Goal: Use online tool/utility: Utilize a website feature to perform a specific function

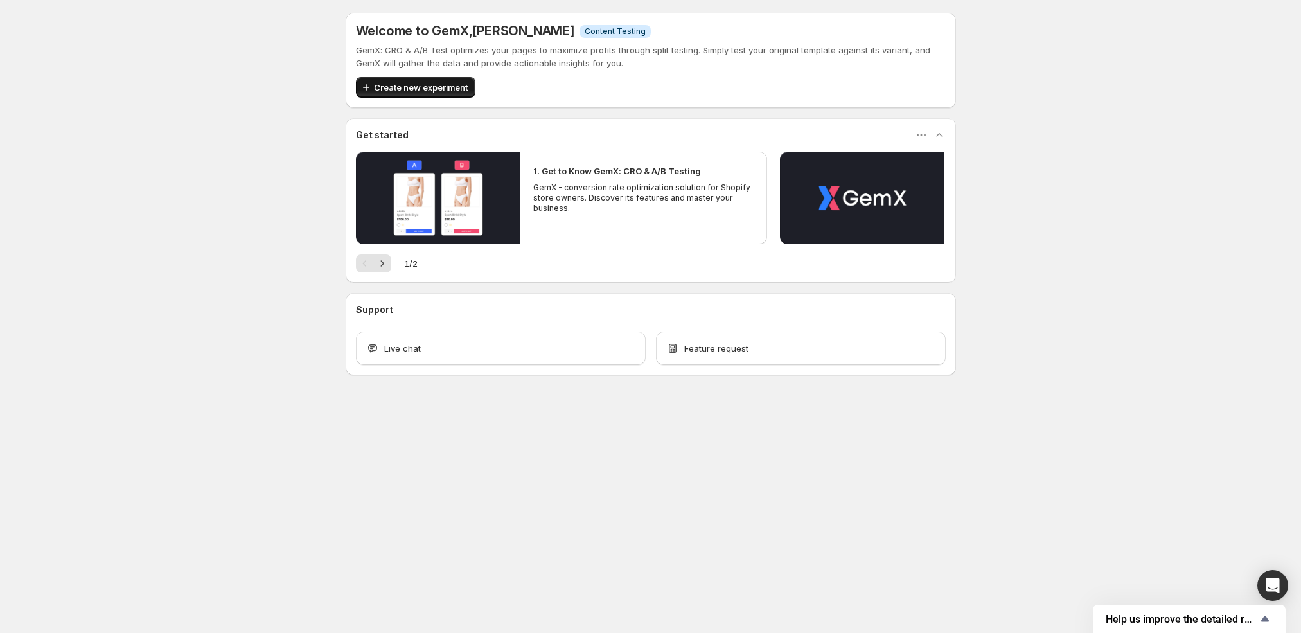
click at [427, 84] on span "Create new experiment" at bounding box center [421, 87] width 94 height 13
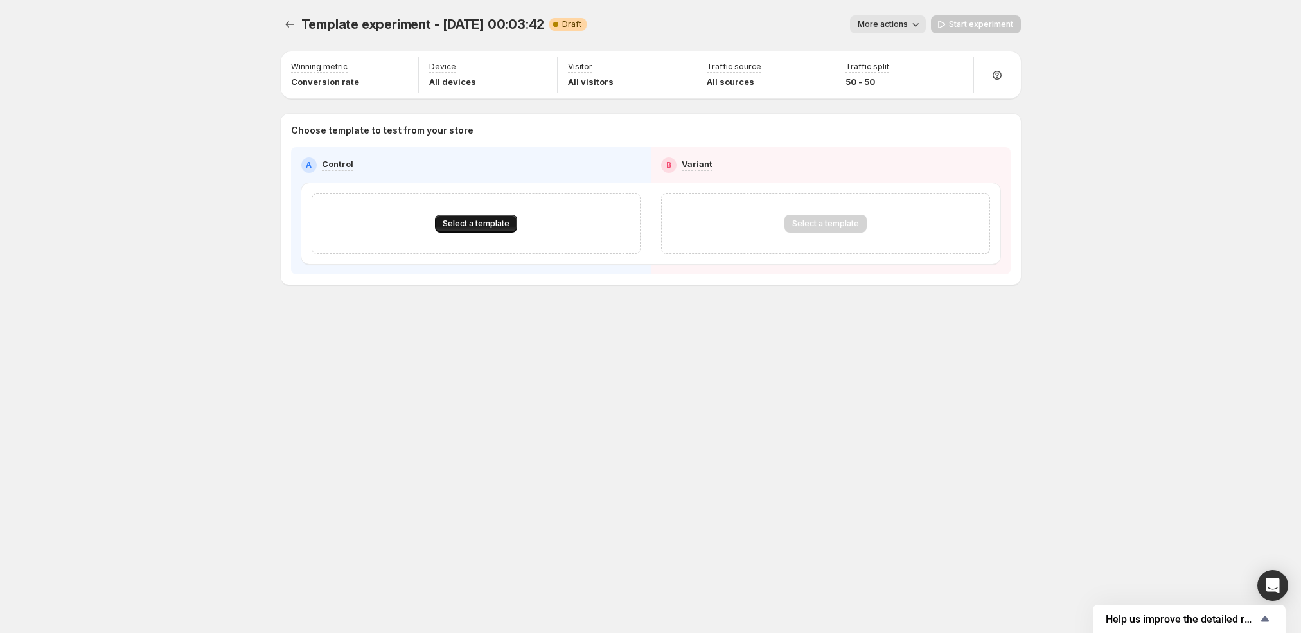
click at [481, 225] on span "Select a template" at bounding box center [476, 223] width 67 height 10
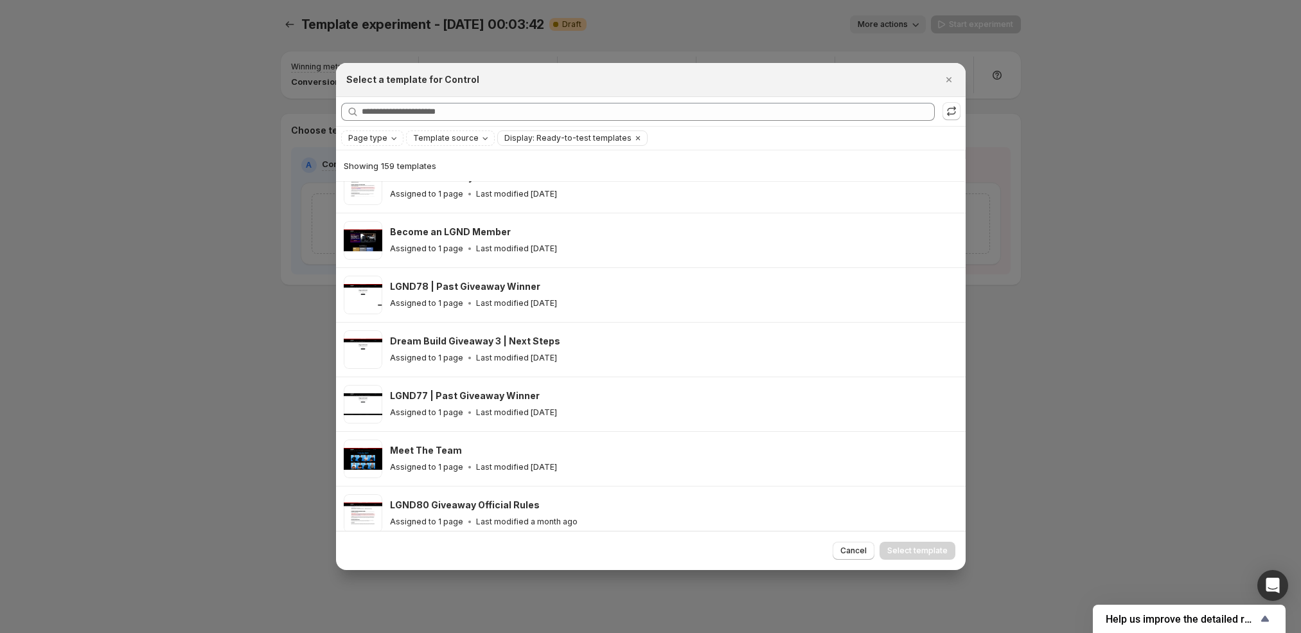
scroll to position [561, 0]
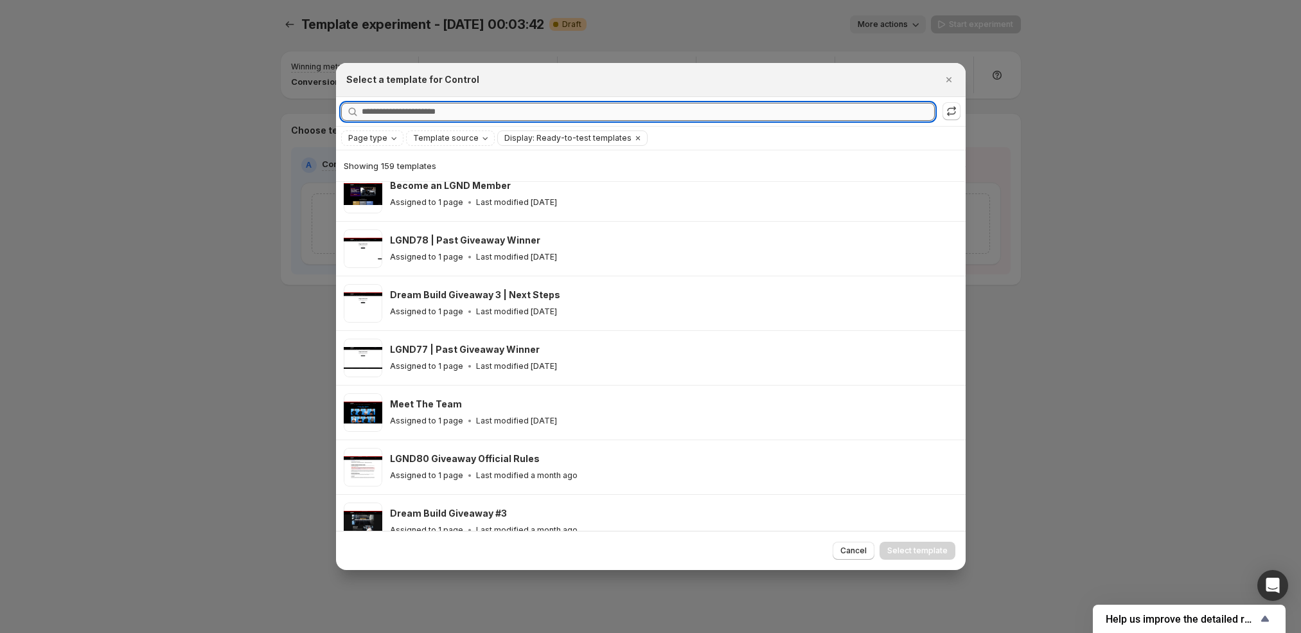
click at [475, 118] on input "Searching all templates" at bounding box center [648, 112] width 573 height 18
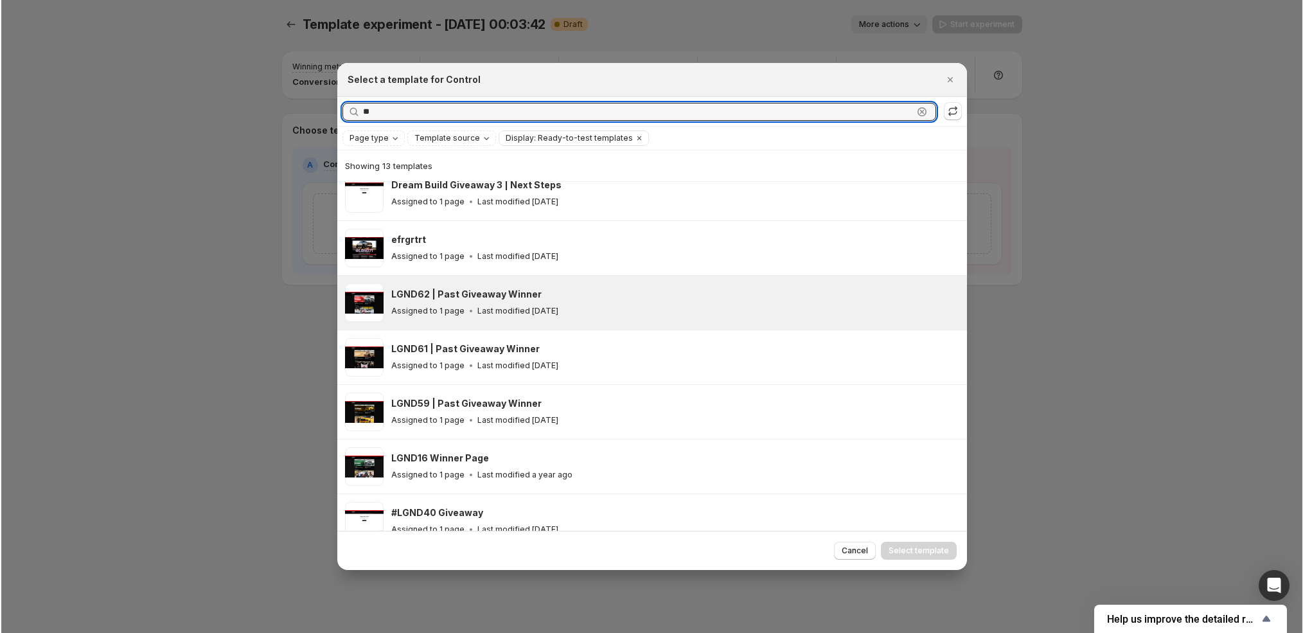
scroll to position [0, 0]
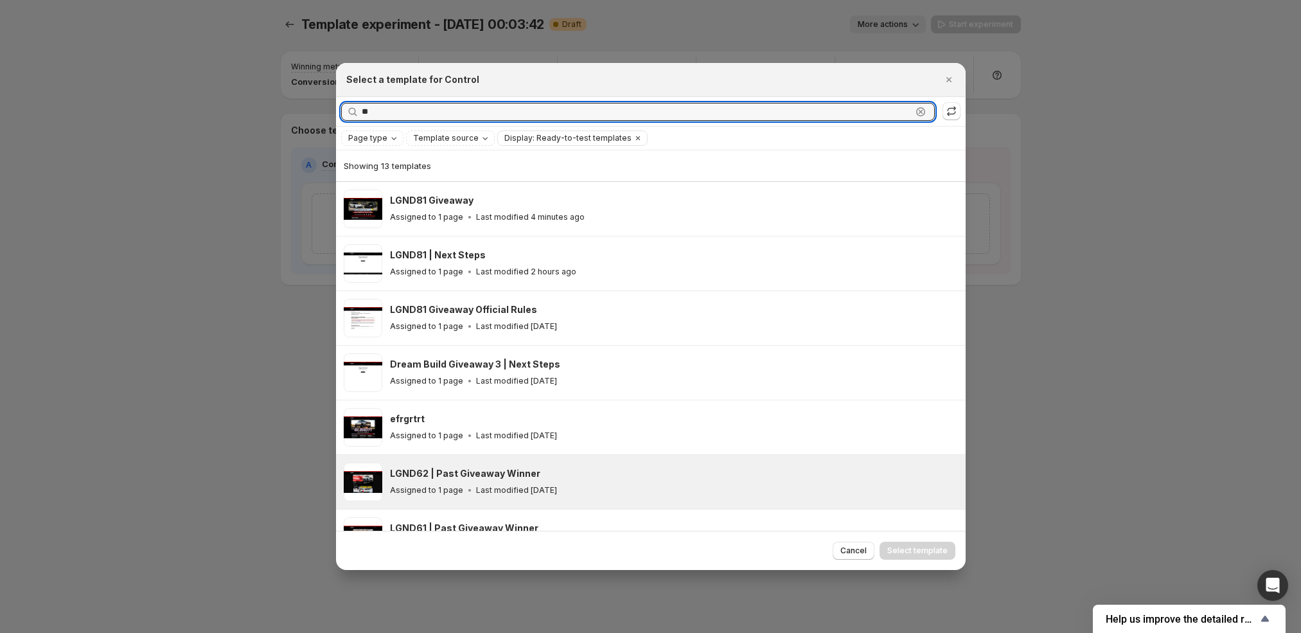
type input "*"
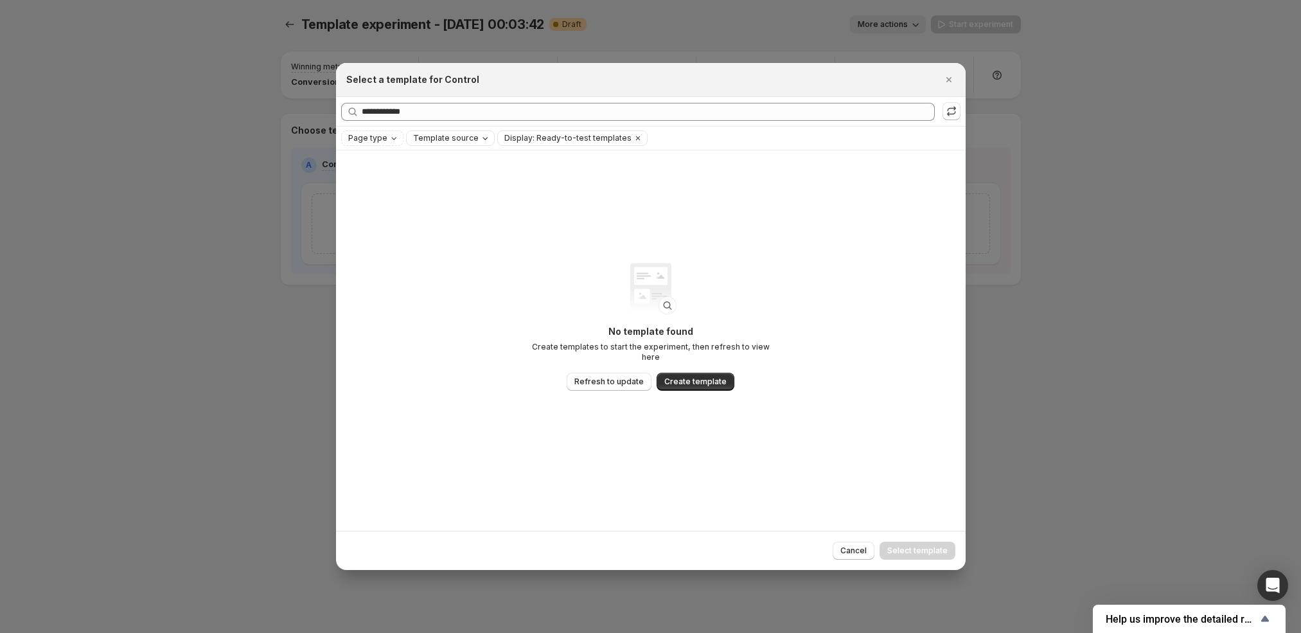
click at [437, 136] on span "Template source" at bounding box center [446, 138] width 66 height 10
click at [384, 137] on span "Page type" at bounding box center [367, 138] width 39 height 10
click at [398, 184] on span "Home page" at bounding box center [388, 178] width 46 height 13
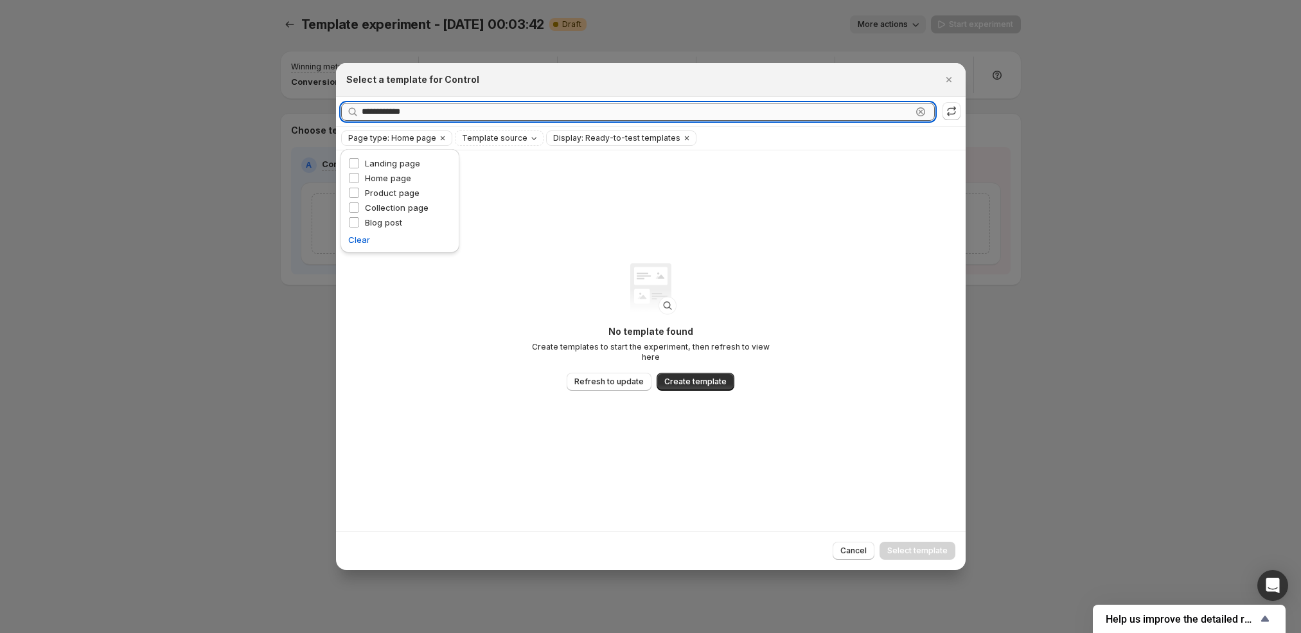
click at [466, 107] on input "**********" at bounding box center [637, 112] width 550 height 18
type input "******"
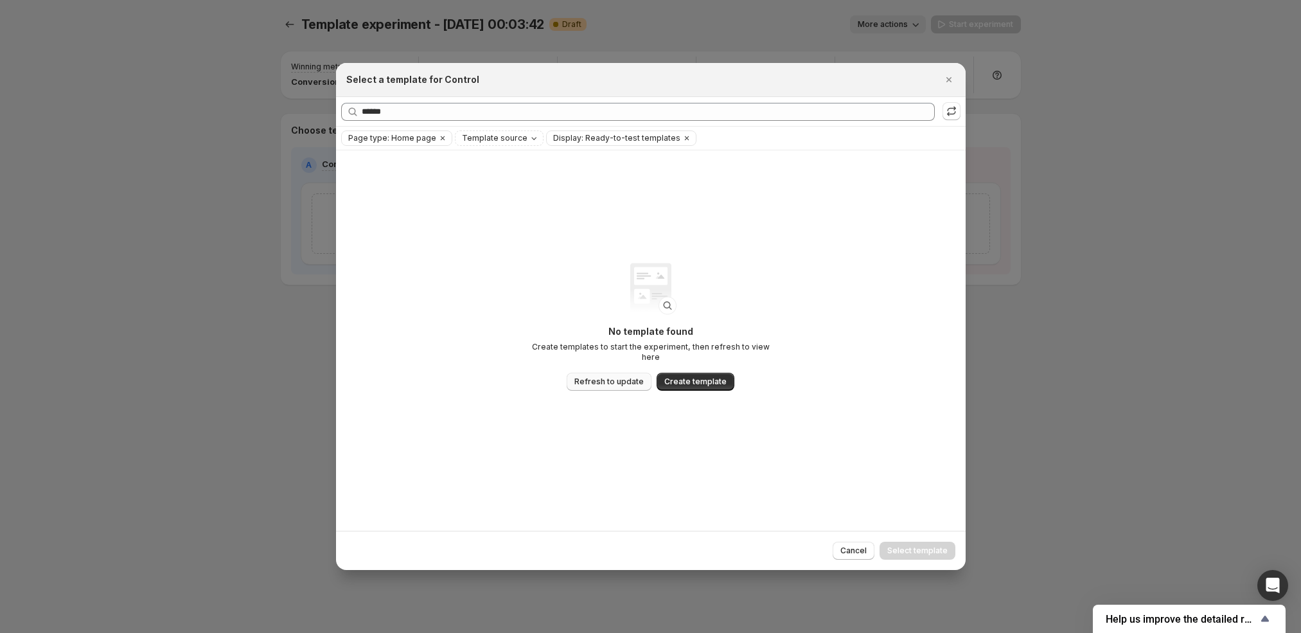
click at [608, 380] on span "Refresh to update" at bounding box center [608, 381] width 69 height 10
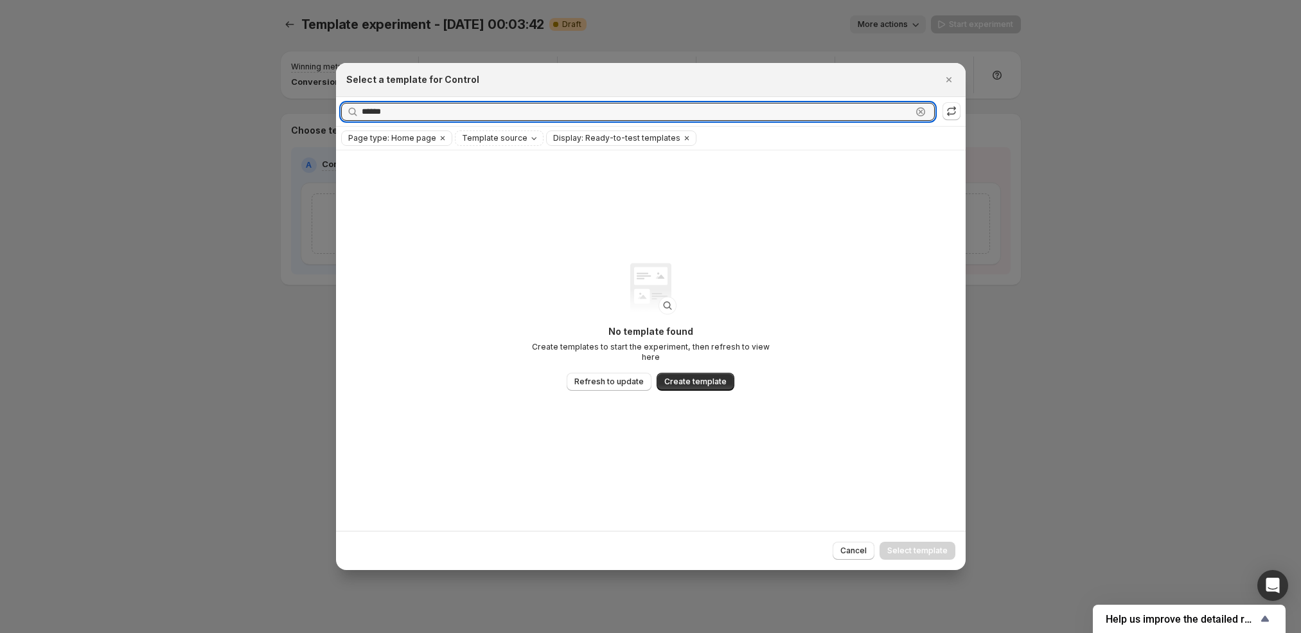
drag, startPoint x: 446, startPoint y: 113, endPoint x: 343, endPoint y: 103, distance: 103.3
click at [343, 103] on div "****** Clear" at bounding box center [638, 112] width 594 height 18
click at [682, 133] on icon "Clear" at bounding box center [687, 138] width 10 height 10
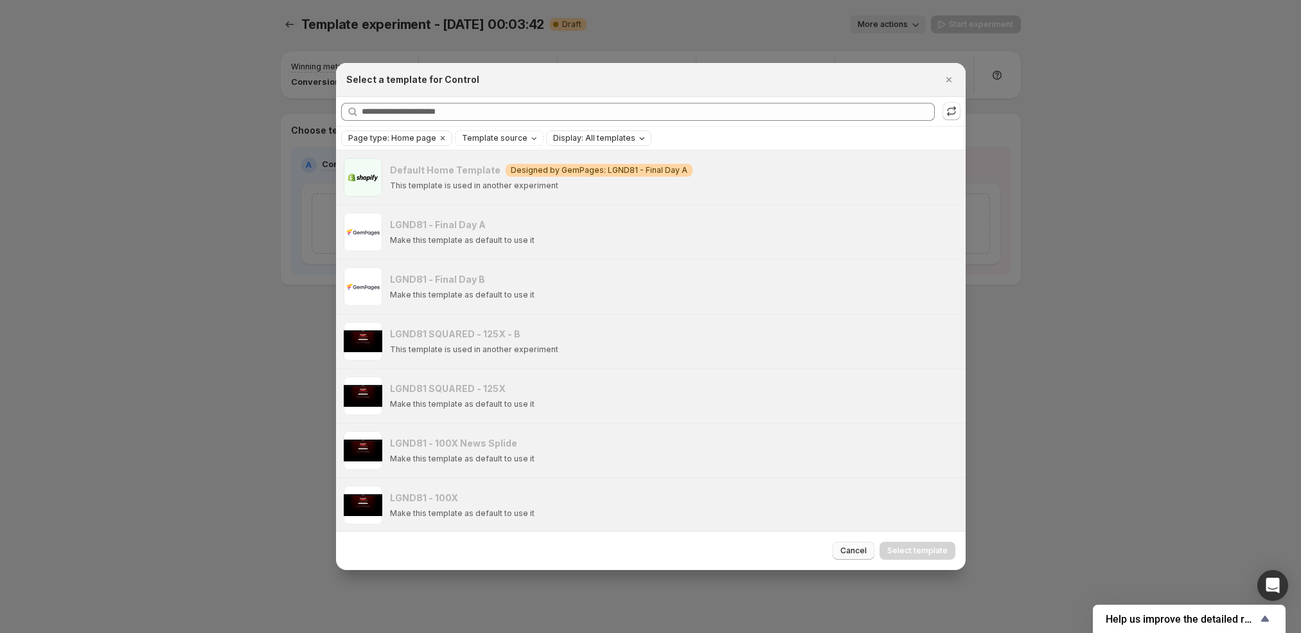
click at [853, 549] on span "Cancel" at bounding box center [853, 550] width 26 height 10
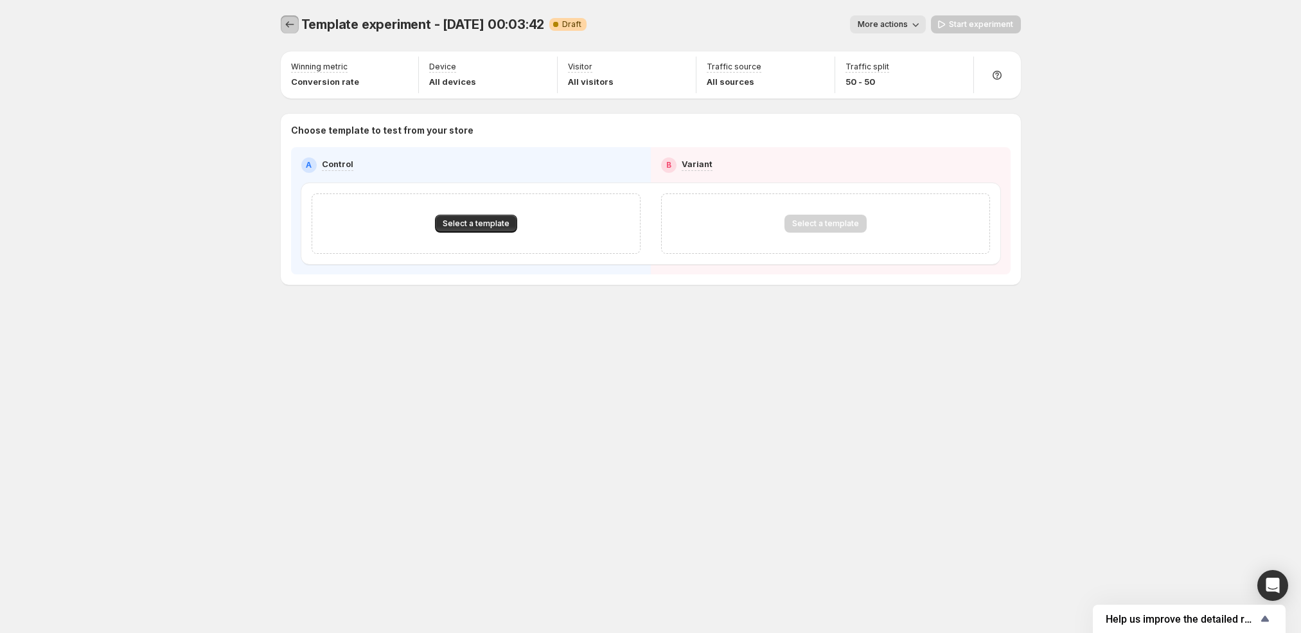
click at [286, 20] on icon "Experiments" at bounding box center [289, 24] width 13 height 13
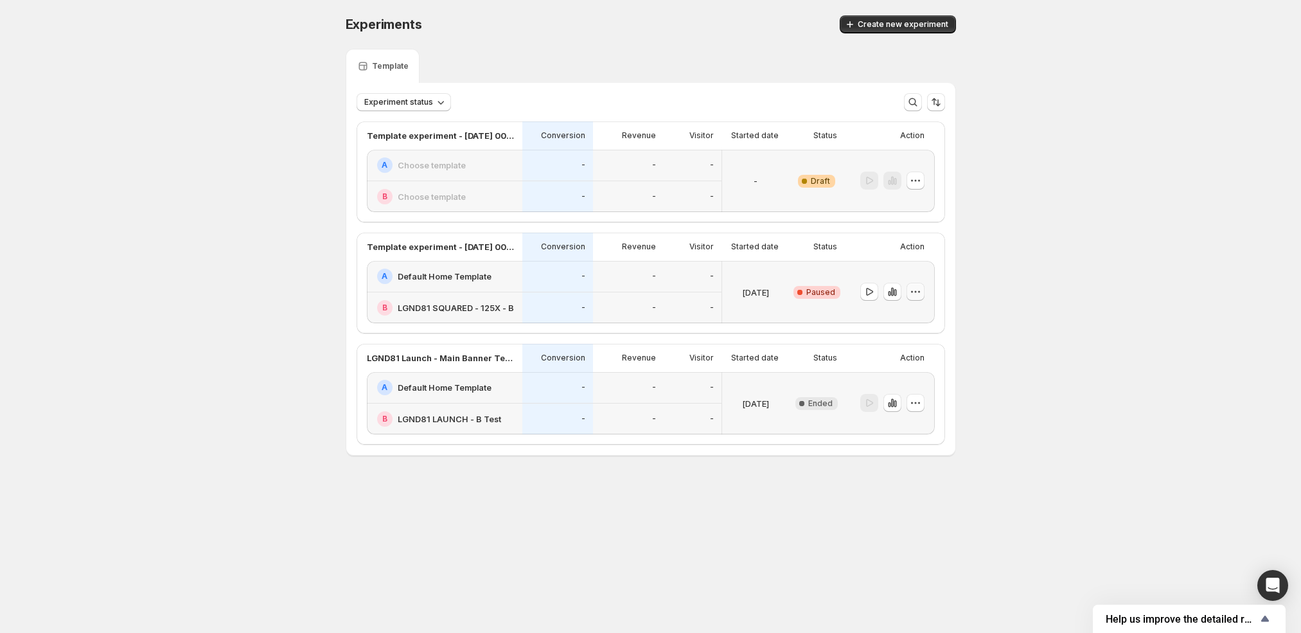
click at [911, 291] on icon "button" at bounding box center [912, 292] width 2 height 2
click at [910, 362] on span "End experiment" at bounding box center [923, 361] width 62 height 10
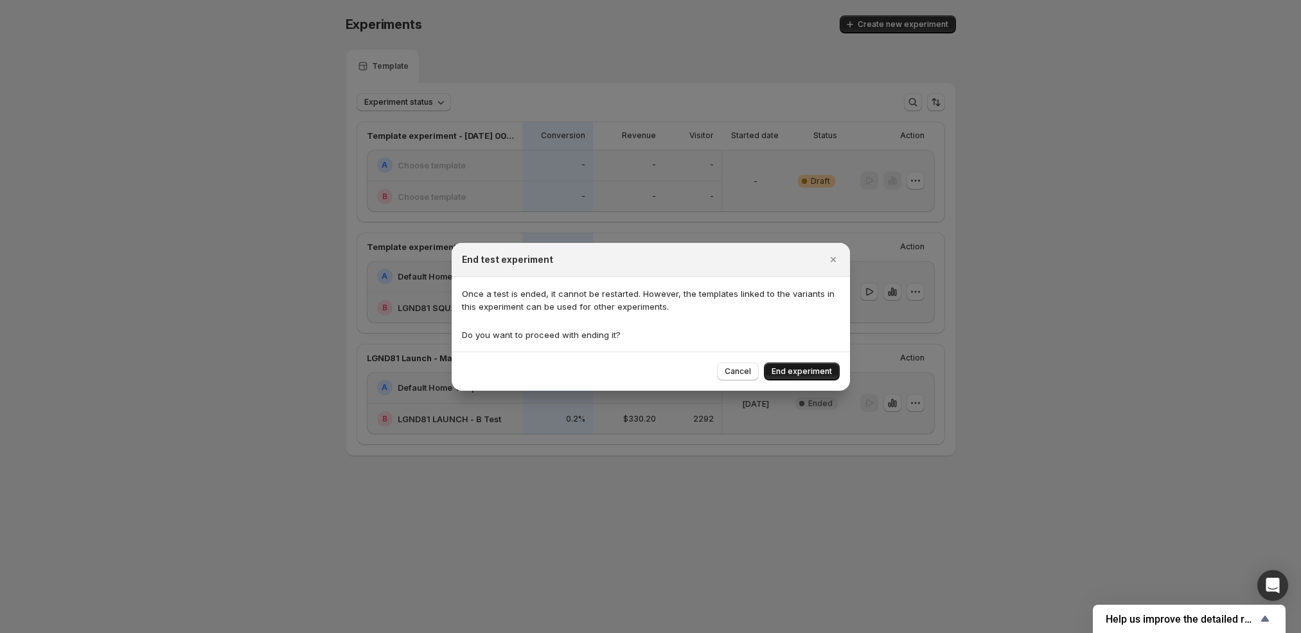
click at [813, 369] on span "End experiment" at bounding box center [801, 371] width 60 height 10
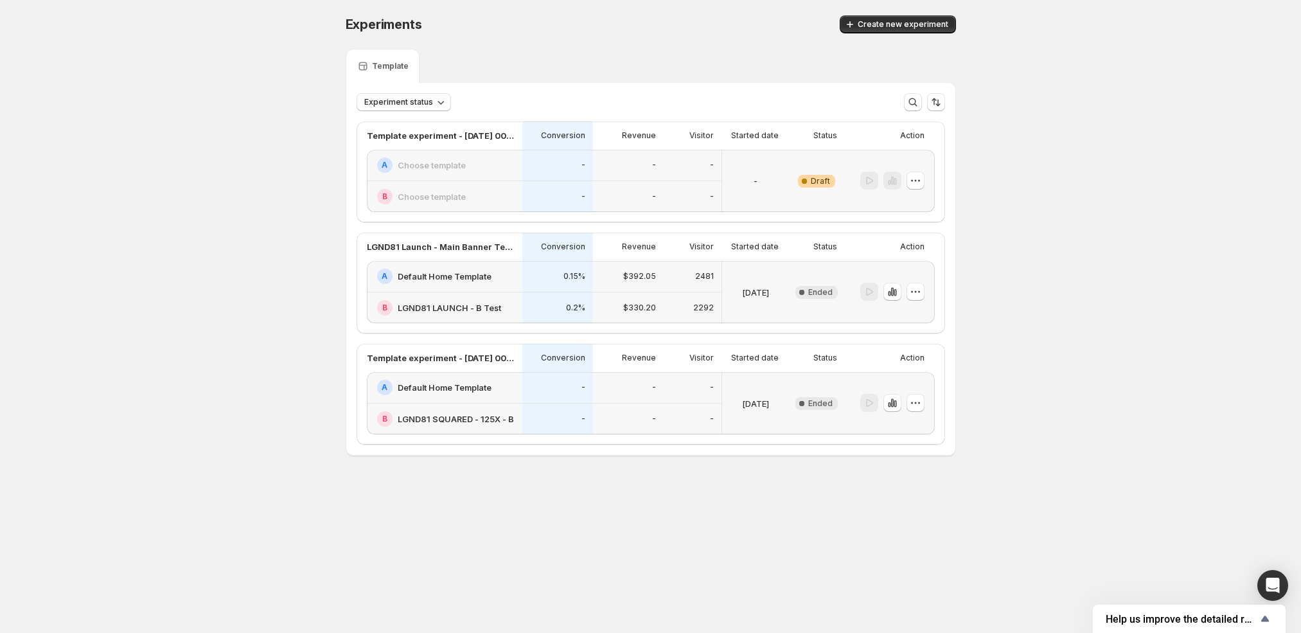
click at [696, 173] on div "-" at bounding box center [693, 165] width 58 height 31
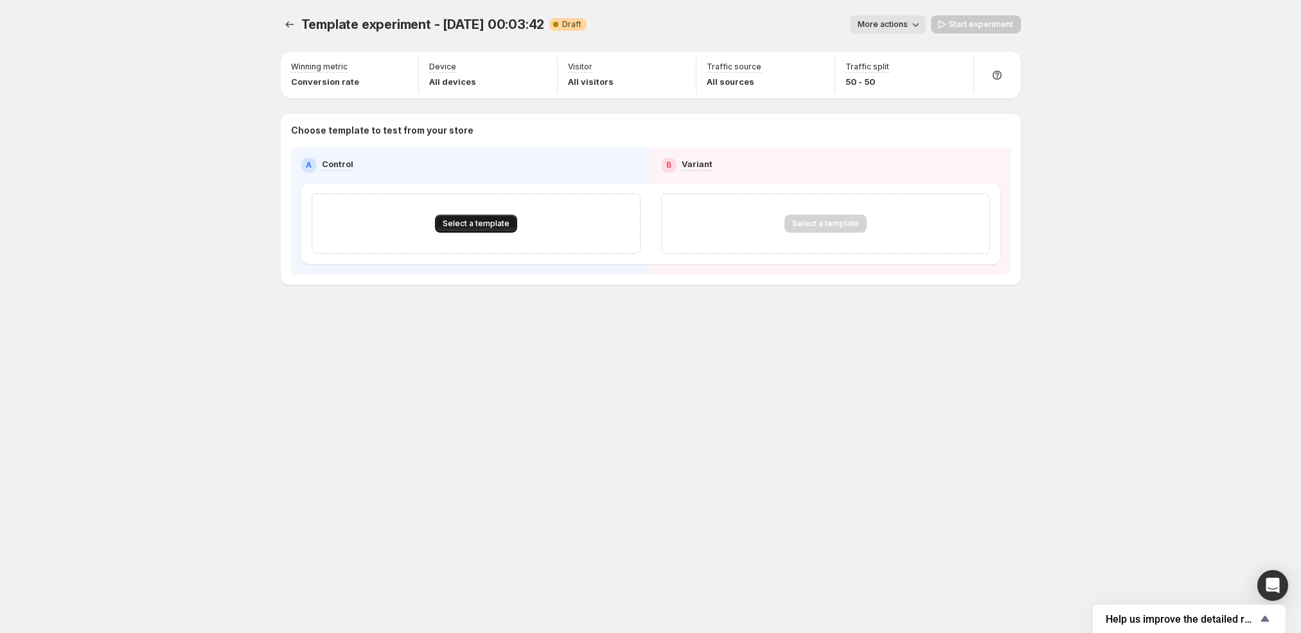
click at [477, 227] on span "Select a template" at bounding box center [476, 223] width 67 height 10
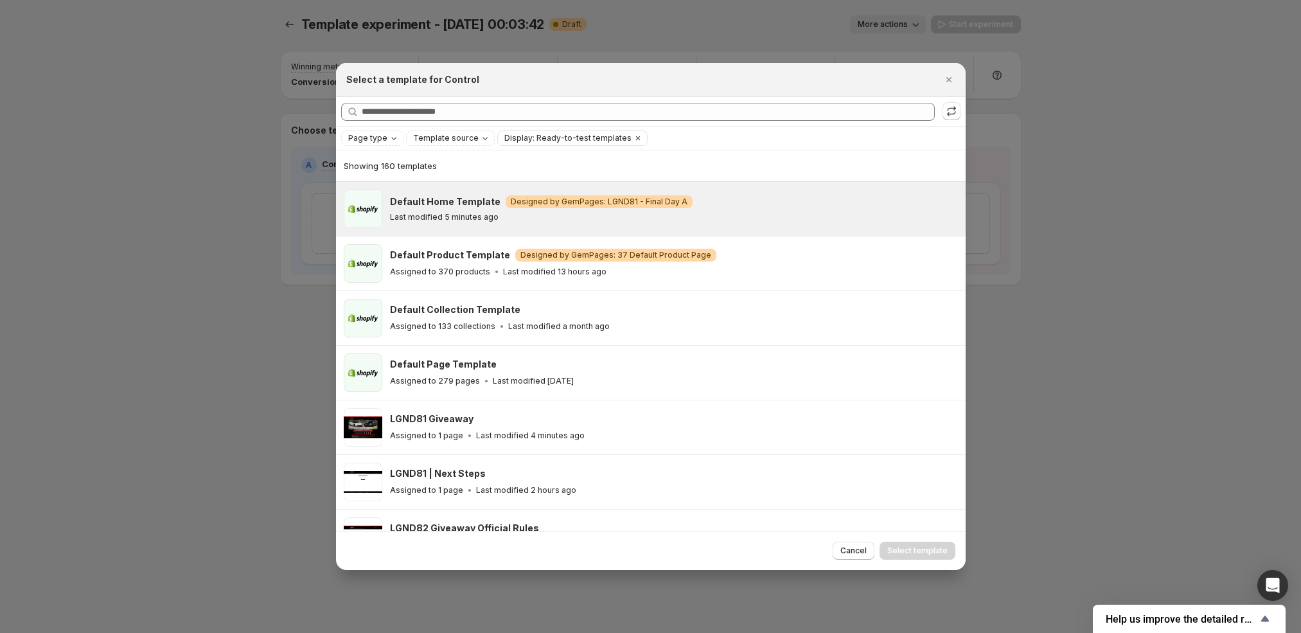
click at [850, 207] on div "Default Home Template Warning Designed by GemPages: LGND81 - Final Day A" at bounding box center [672, 201] width 564 height 13
click at [914, 553] on span "Select template" at bounding box center [917, 550] width 60 height 10
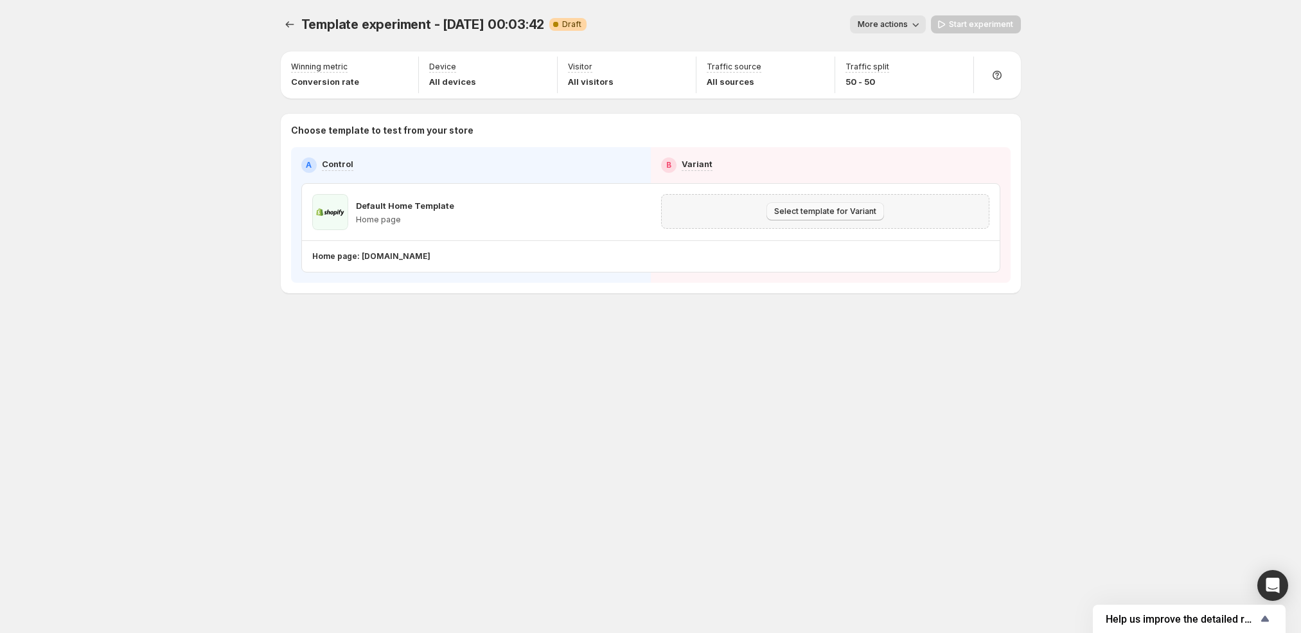
click at [830, 212] on span "Select template for Variant" at bounding box center [825, 211] width 102 height 10
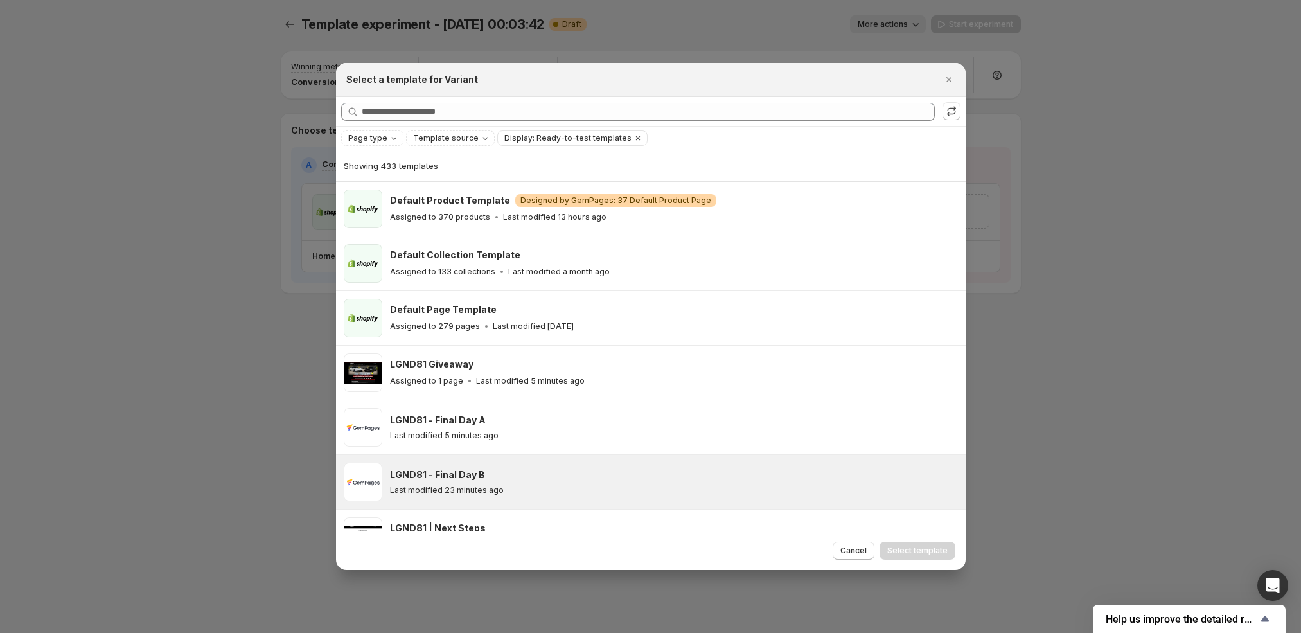
click at [653, 481] on div "LGND81 - Final Day B Last modified 23 minutes ago" at bounding box center [672, 481] width 564 height 27
click at [914, 549] on span "Select template" at bounding box center [917, 550] width 60 height 10
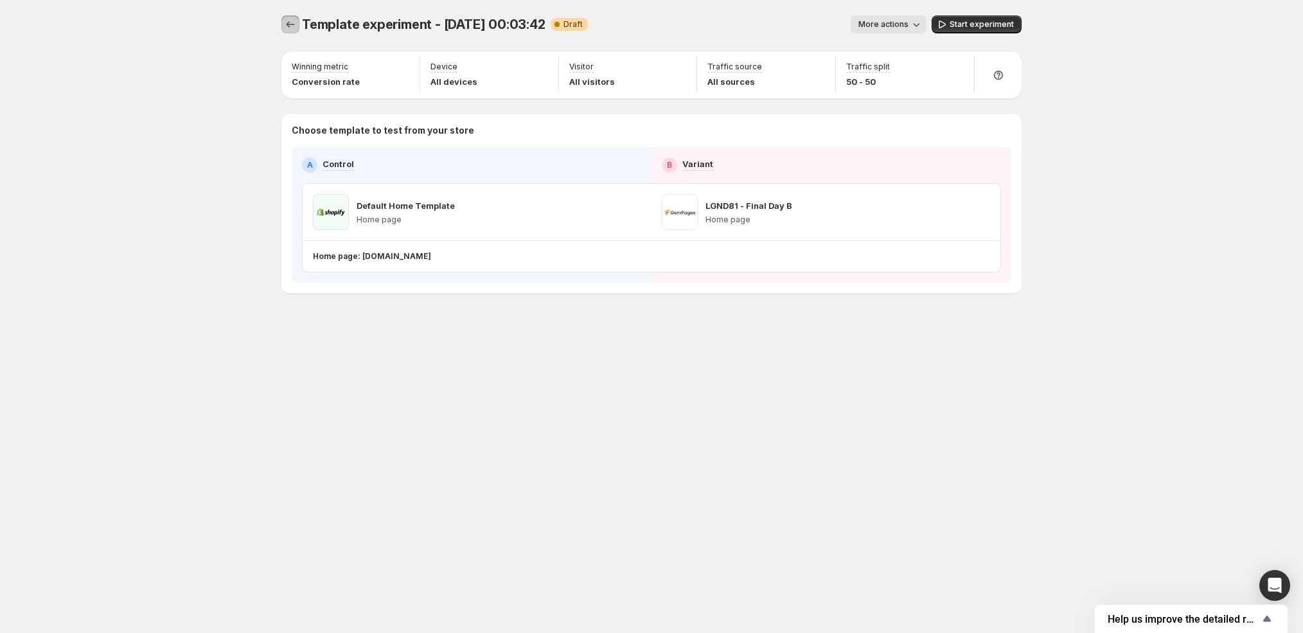
click at [288, 22] on icon "Experiments" at bounding box center [290, 24] width 8 height 6
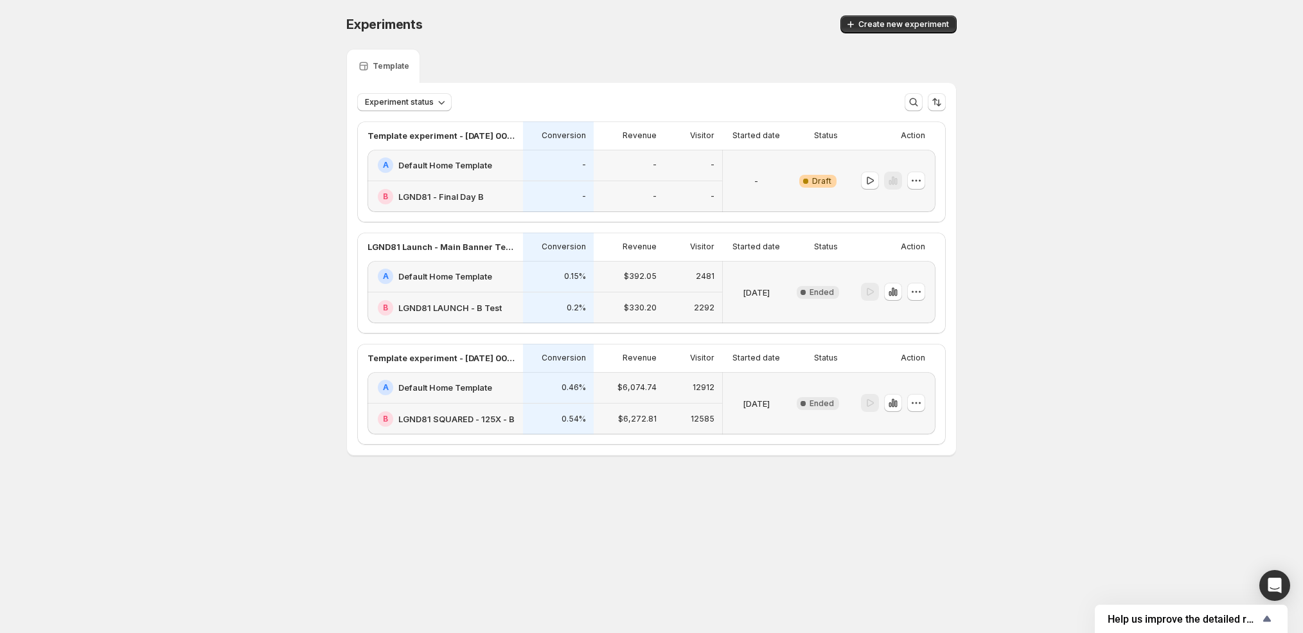
click at [783, 191] on div "-" at bounding box center [756, 180] width 57 height 47
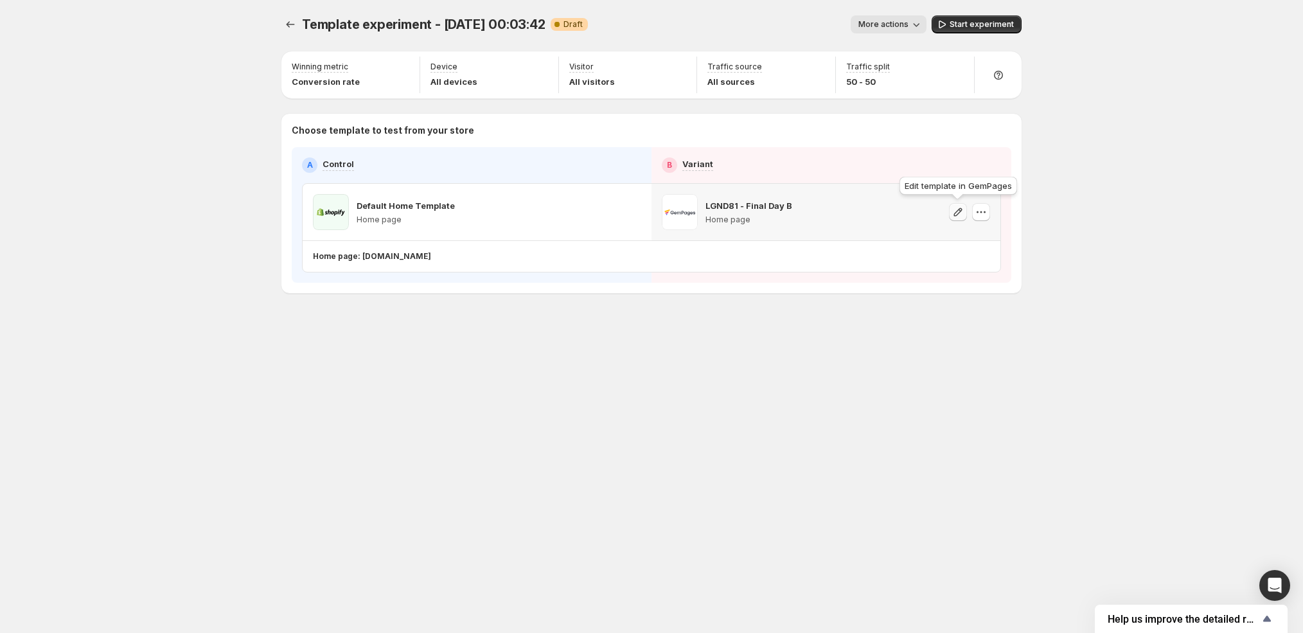
click at [956, 209] on icon "button" at bounding box center [957, 212] width 13 height 13
click at [987, 207] on icon "button" at bounding box center [980, 212] width 13 height 13
click at [973, 238] on span "Change template" at bounding box center [981, 238] width 69 height 10
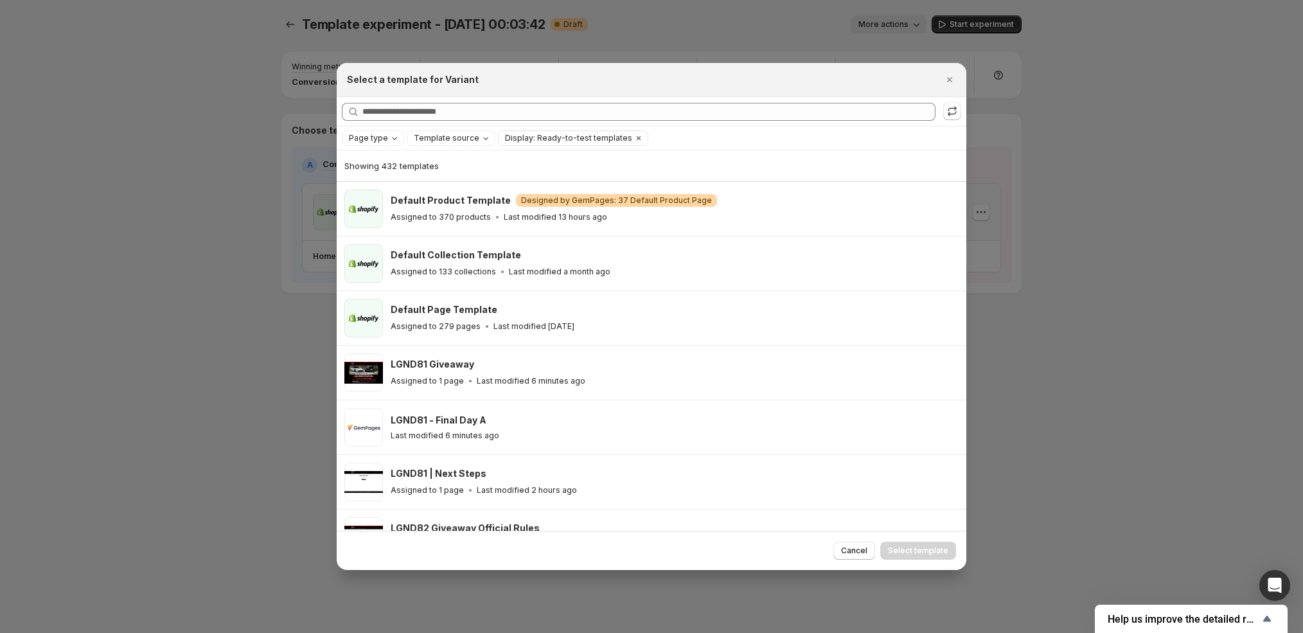
drag, startPoint x: 856, startPoint y: 554, endPoint x: 982, endPoint y: 130, distance: 442.2
click at [856, 554] on span "Cancel" at bounding box center [854, 550] width 26 height 10
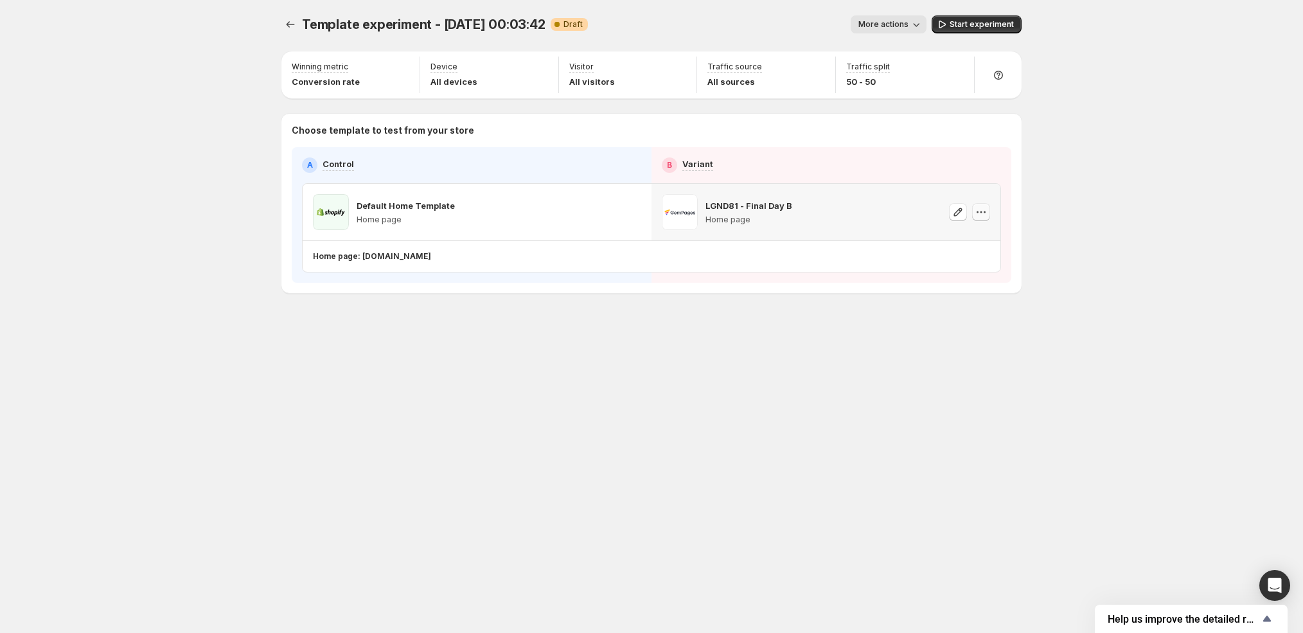
click at [978, 213] on icon "button" at bounding box center [980, 212] width 13 height 13
drag, startPoint x: 971, startPoint y: 280, endPoint x: 960, endPoint y: 348, distance: 69.1
click at [982, 213] on icon "button" at bounding box center [980, 212] width 13 height 13
click at [980, 291] on span "Remove template" at bounding box center [981, 293] width 69 height 10
click at [865, 209] on span "Select template for Variant" at bounding box center [826, 211] width 102 height 10
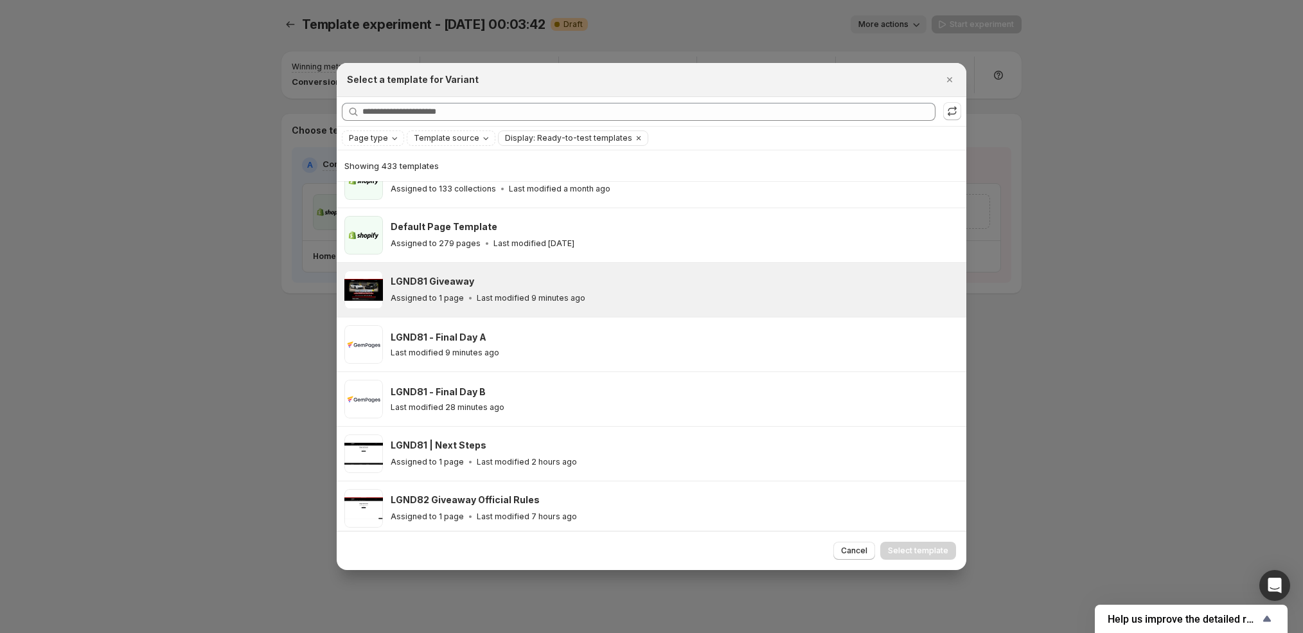
scroll to position [87, 0]
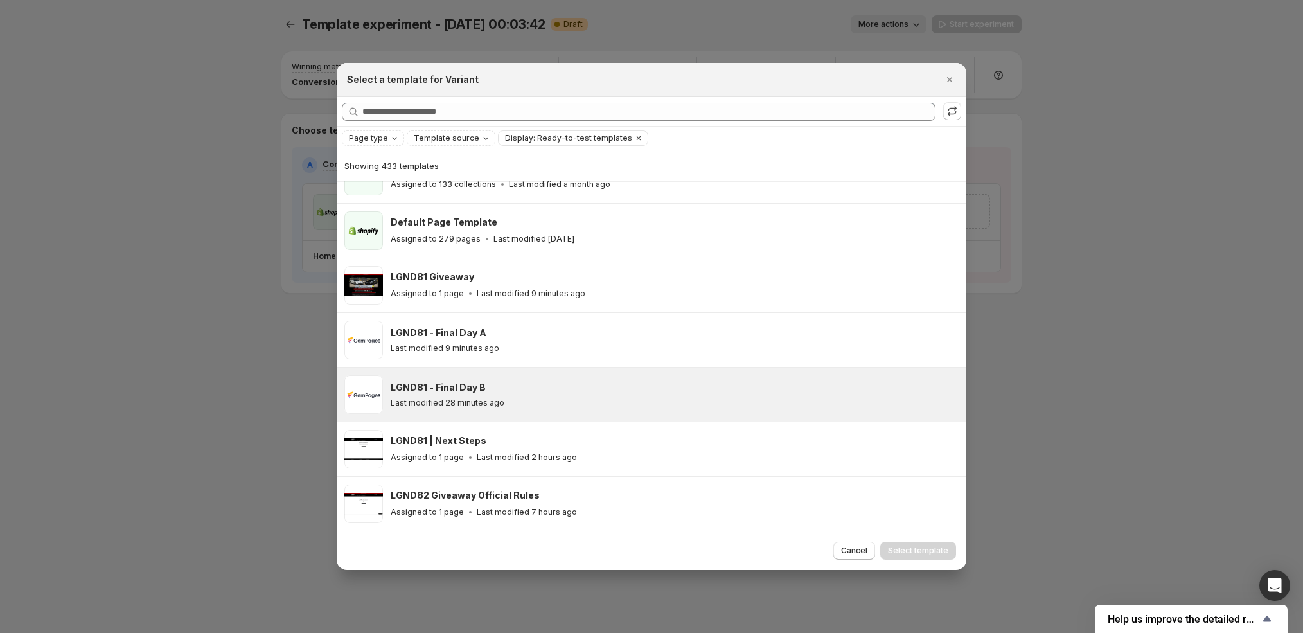
click at [533, 387] on div "LGND81 - Final Day B" at bounding box center [673, 387] width 564 height 13
click at [865, 554] on span "Cancel" at bounding box center [854, 550] width 26 height 10
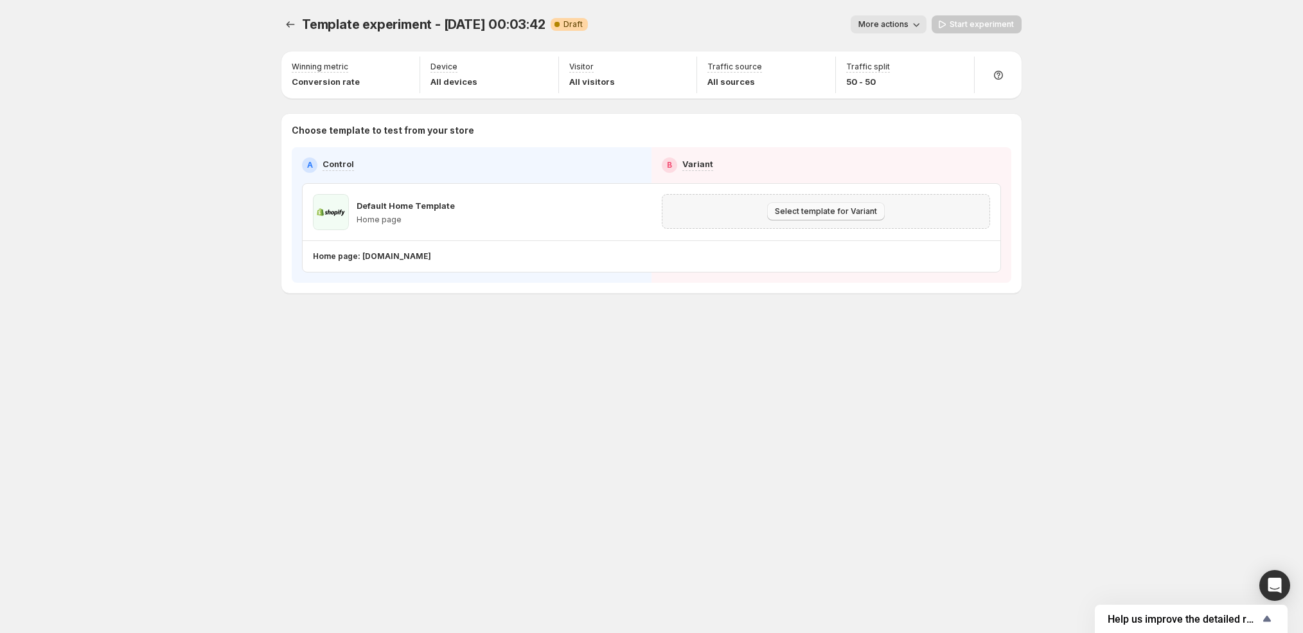
click at [861, 215] on span "Select template for Variant" at bounding box center [826, 211] width 102 height 10
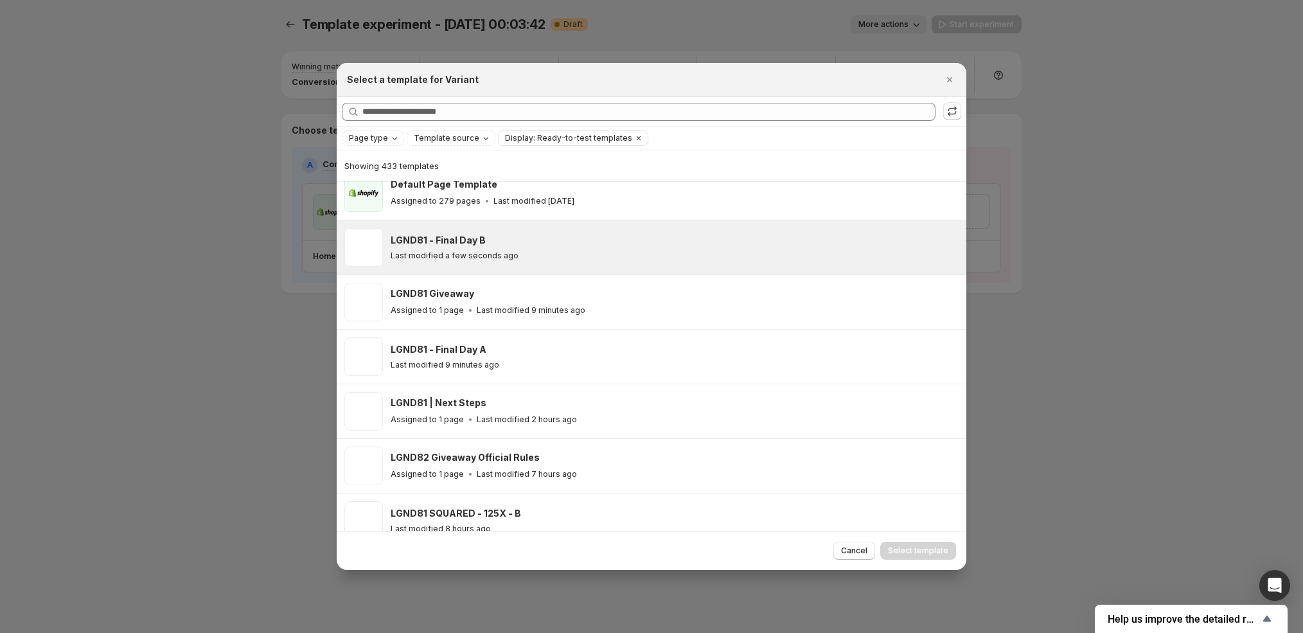
scroll to position [131, 0]
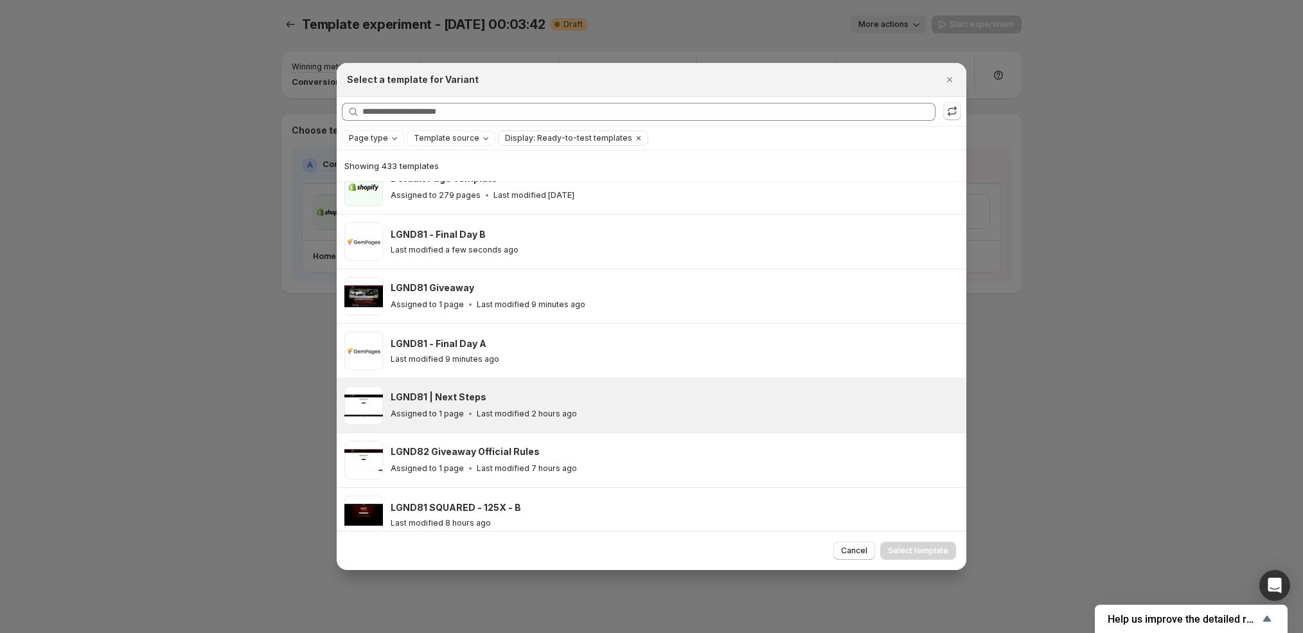
click at [616, 254] on div "LGND81 - Final Day B Last modified a few seconds ago" at bounding box center [675, 241] width 568 height 39
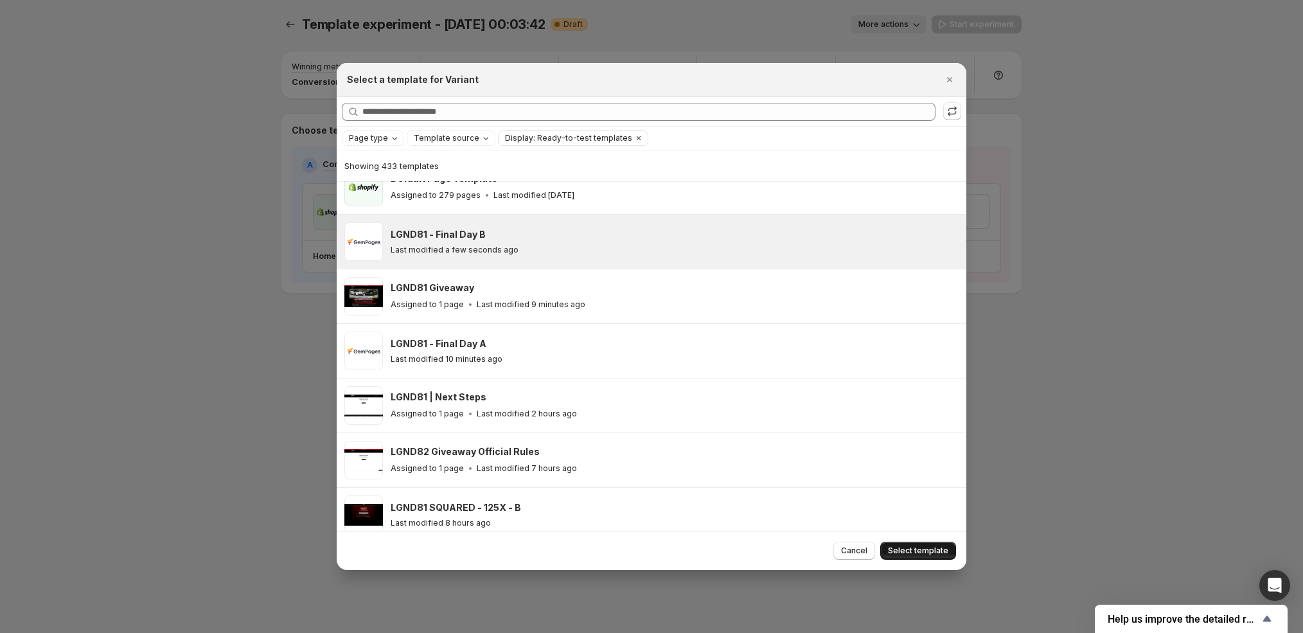
click at [928, 551] on span "Select template" at bounding box center [918, 550] width 60 height 10
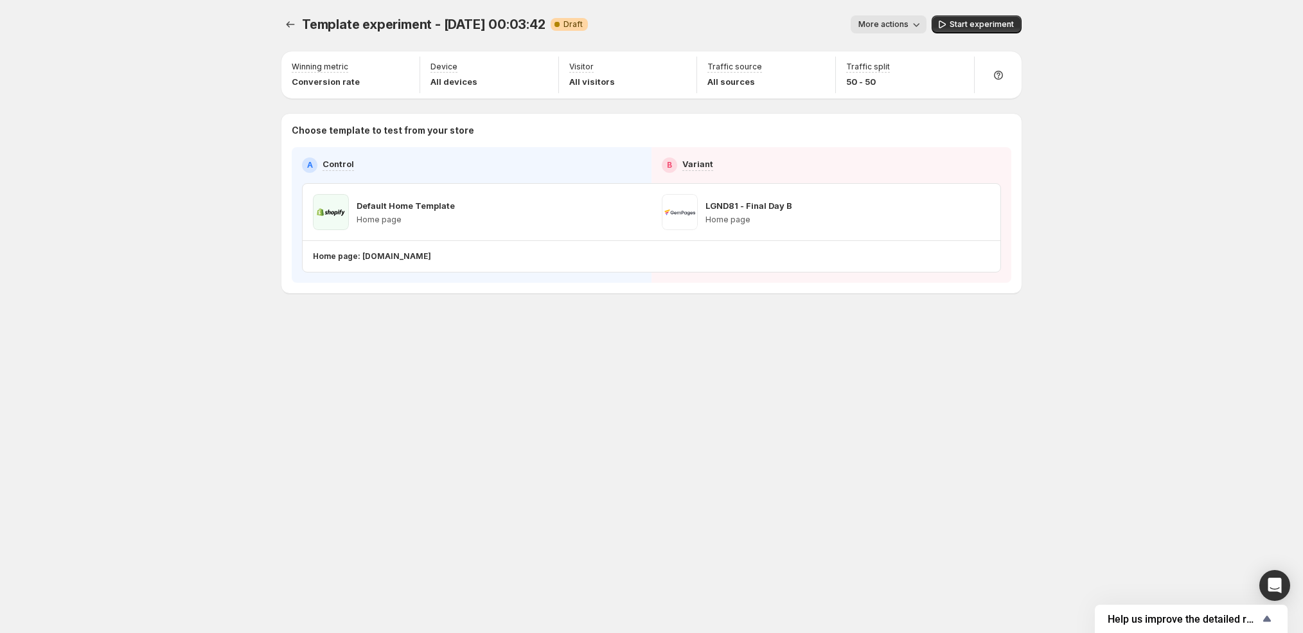
click at [908, 27] on span "More actions" at bounding box center [883, 24] width 50 height 10
click at [907, 26] on span "More actions" at bounding box center [883, 24] width 50 height 10
click at [973, 24] on span "Start experiment" at bounding box center [981, 24] width 64 height 10
click at [450, 19] on span "Template experiment - [DATE] 00:03:42" at bounding box center [423, 24] width 243 height 15
click at [877, 26] on span "More actions" at bounding box center [877, 24] width 50 height 10
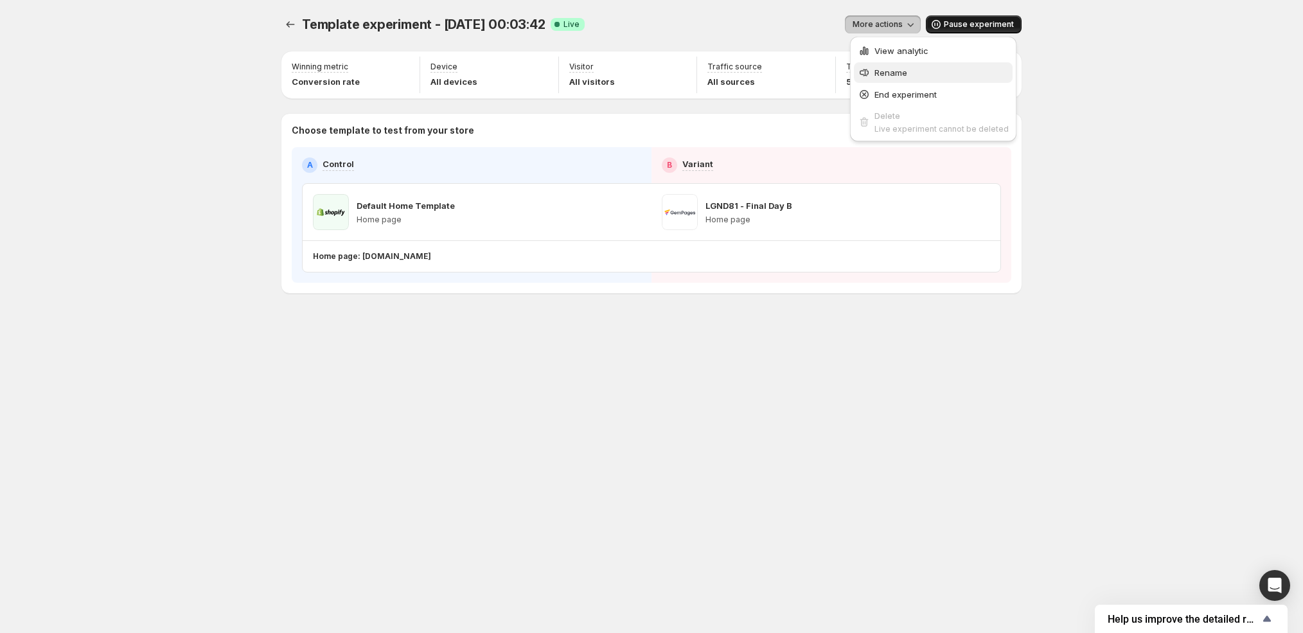
click at [888, 67] on span "Rename" at bounding box center [890, 72] width 33 height 10
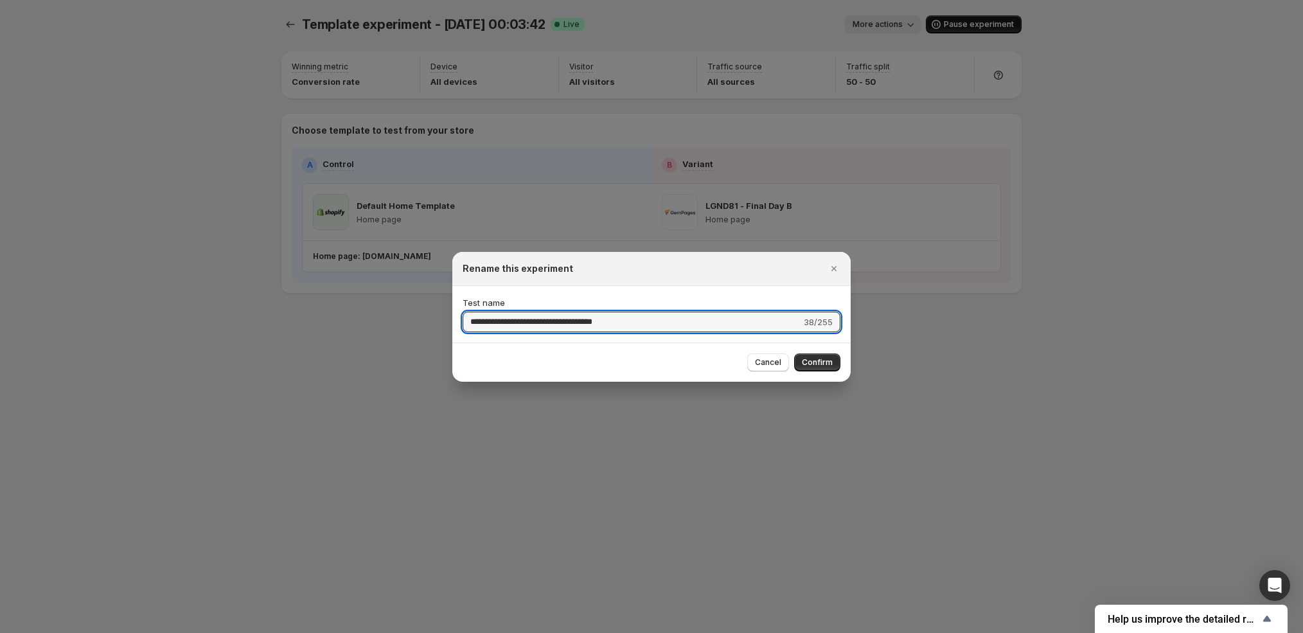
drag, startPoint x: 608, startPoint y: 320, endPoint x: 310, endPoint y: 295, distance: 299.1
click at [310, 632] on div "**********" at bounding box center [651, 633] width 1303 height 0
type input "********"
click at [572, 319] on input "********" at bounding box center [634, 322] width 344 height 21
click at [579, 326] on input "********" at bounding box center [634, 322] width 344 height 21
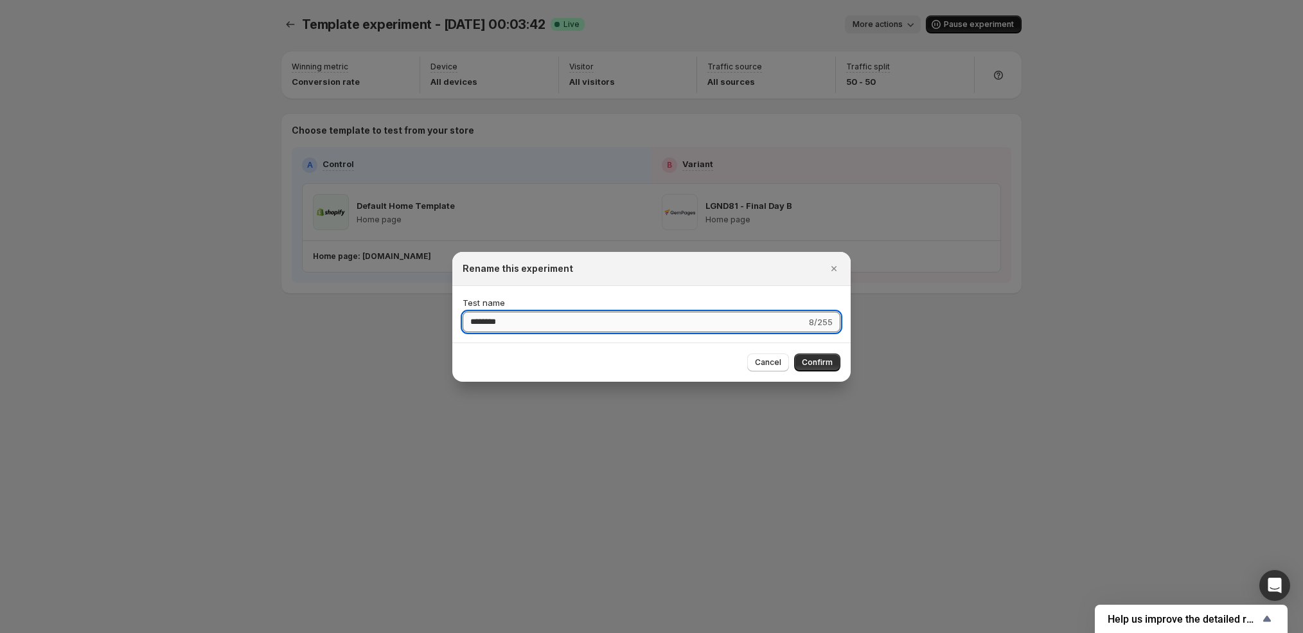
click at [579, 326] on input "********" at bounding box center [634, 322] width 344 height 21
click at [542, 323] on input "**********" at bounding box center [632, 322] width 340 height 21
type input "**********"
click at [821, 364] on span "Confirm" at bounding box center [817, 362] width 31 height 10
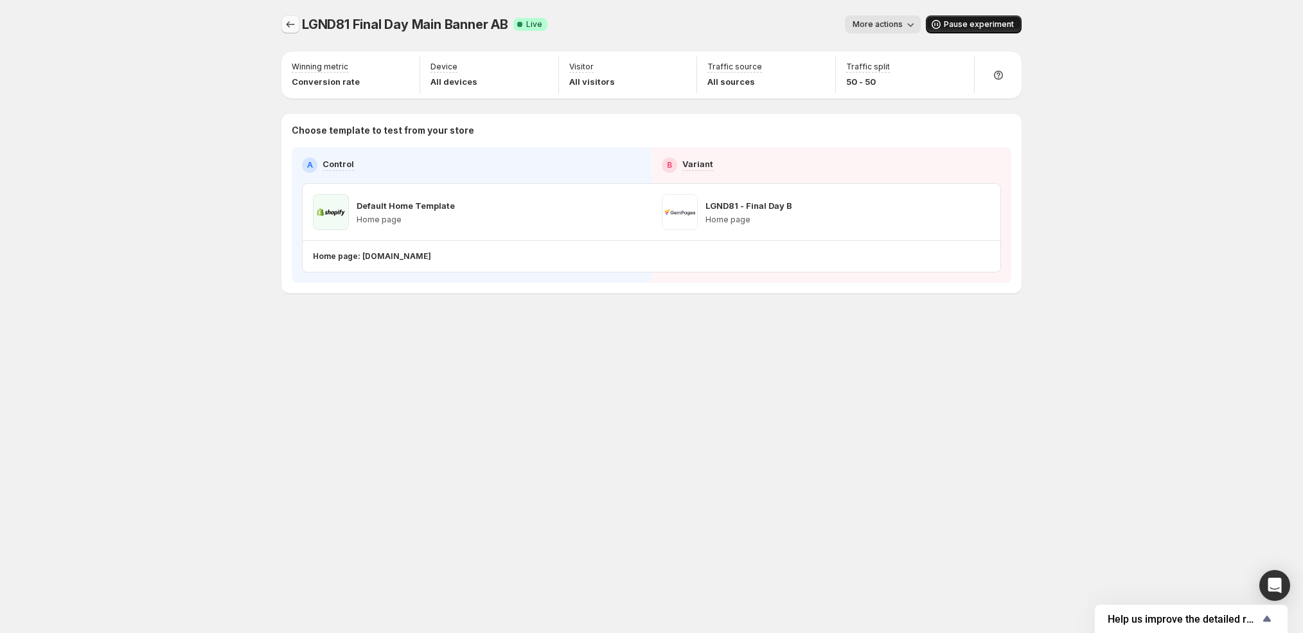
click at [288, 20] on icon "Experiments" at bounding box center [290, 24] width 13 height 13
